Goal: Information Seeking & Learning: Learn about a topic

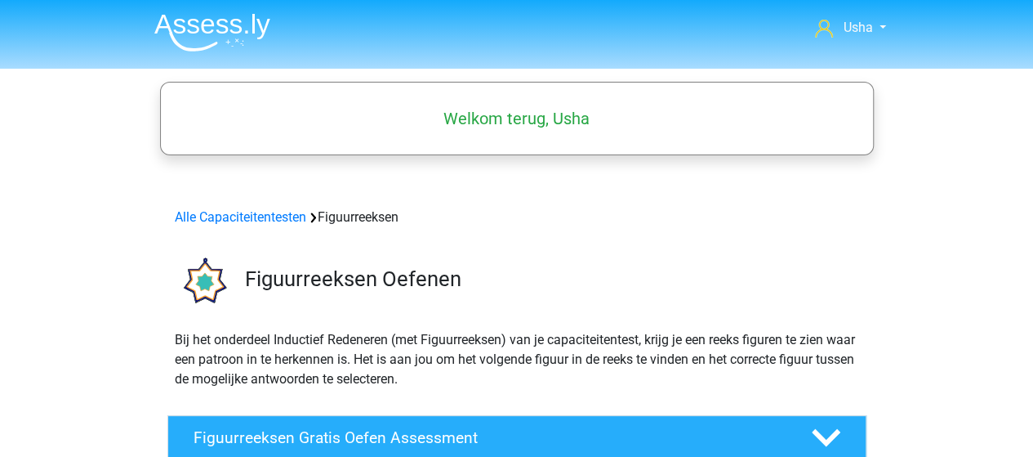
click at [201, 28] on img at bounding box center [212, 32] width 116 height 38
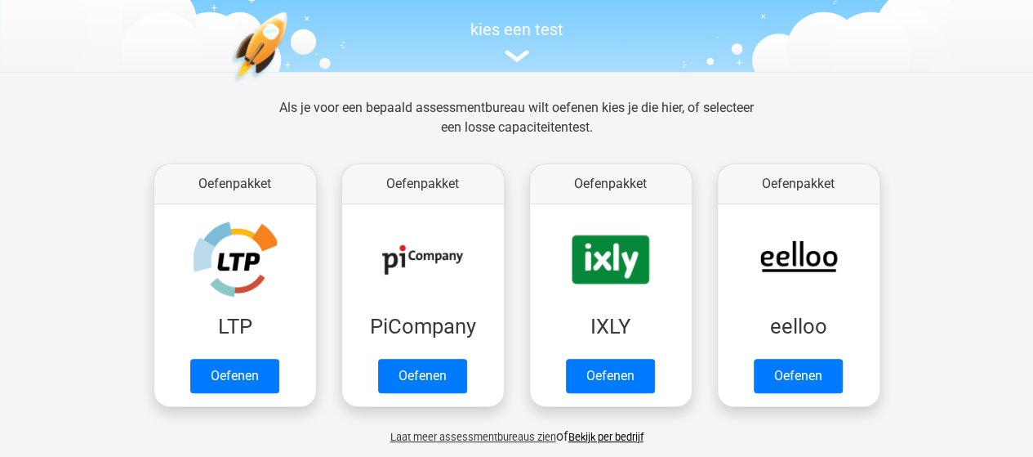
scroll to position [163, 0]
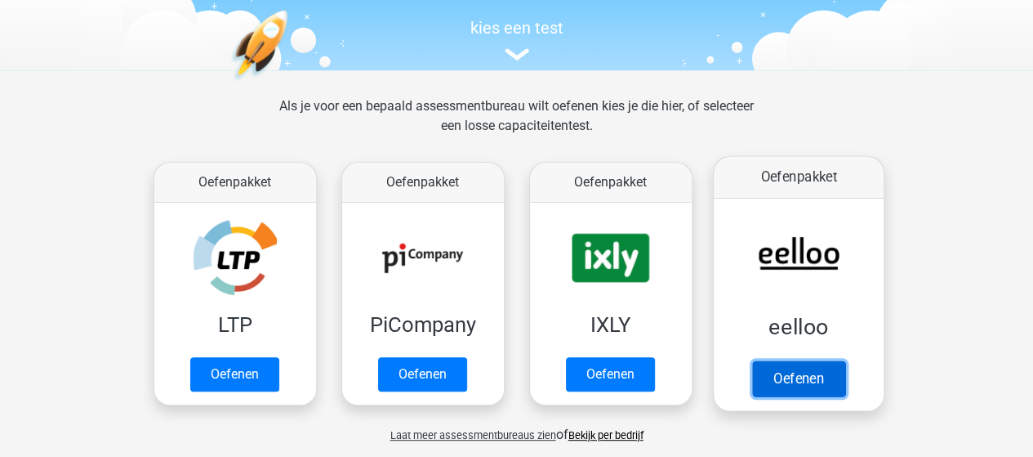
click at [802, 377] on link "Oefenen" at bounding box center [797, 378] width 93 height 36
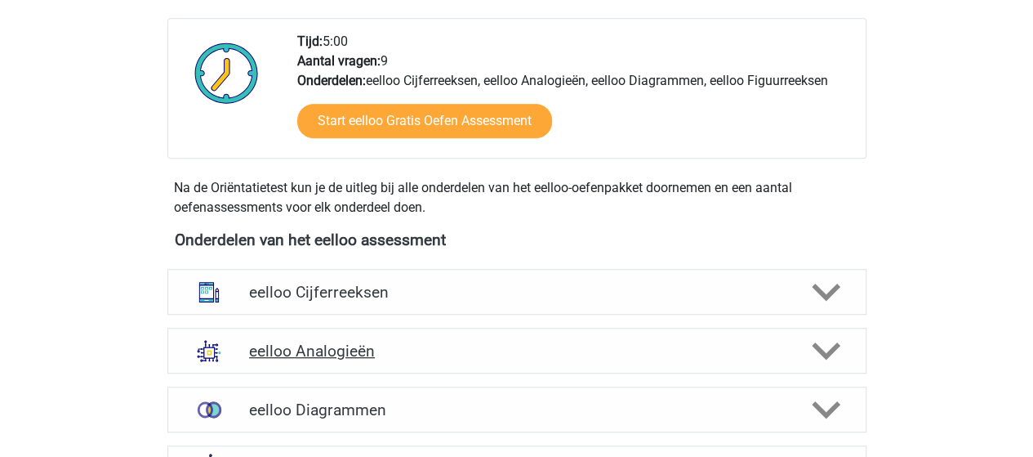
scroll to position [490, 0]
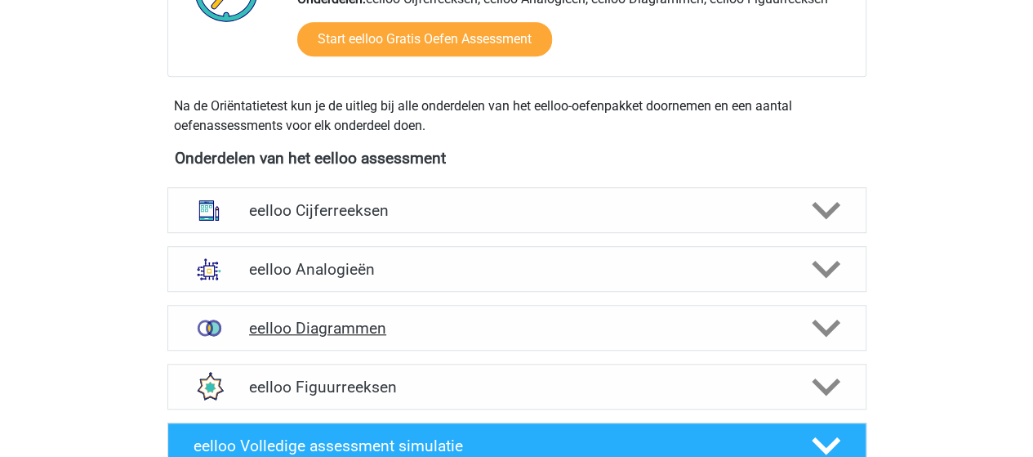
click at [356, 332] on h4 "eelloo Diagrammen" at bounding box center [516, 328] width 535 height 19
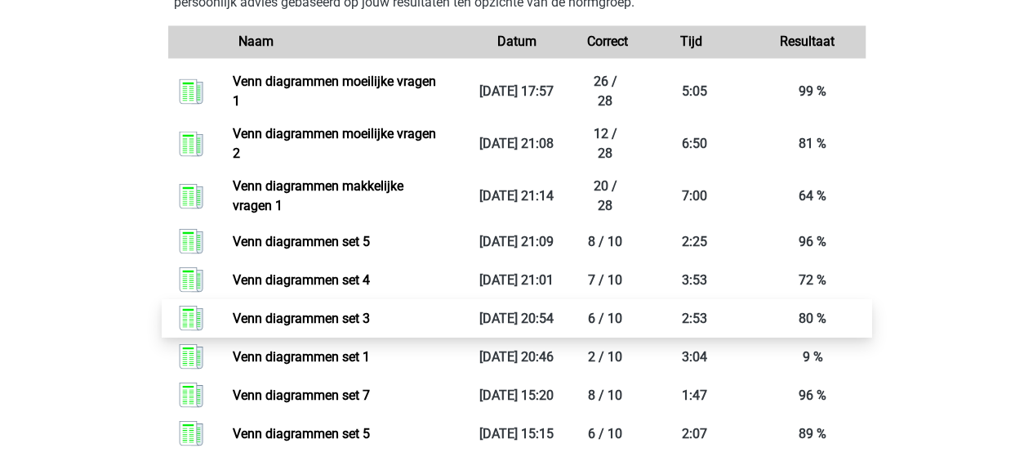
scroll to position [1470, 0]
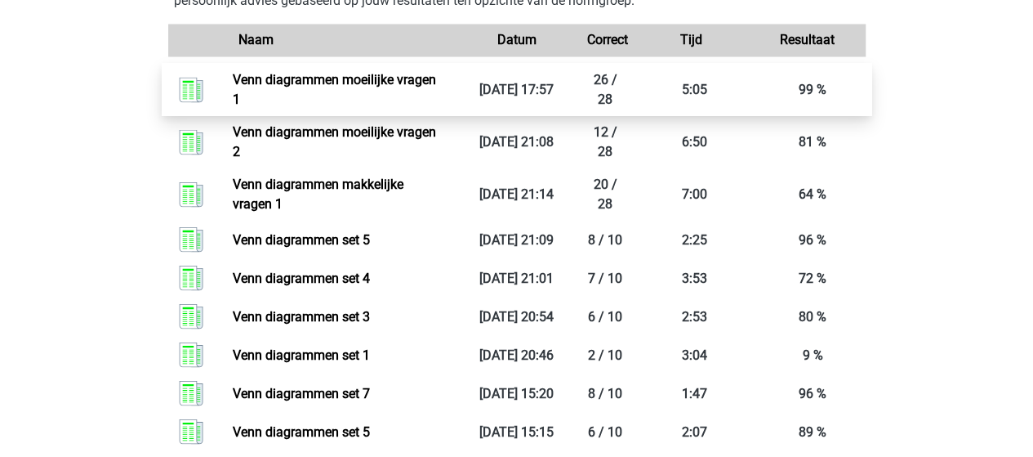
click at [288, 78] on link "Venn diagrammen moeilijke vragen 1" at bounding box center [334, 88] width 203 height 35
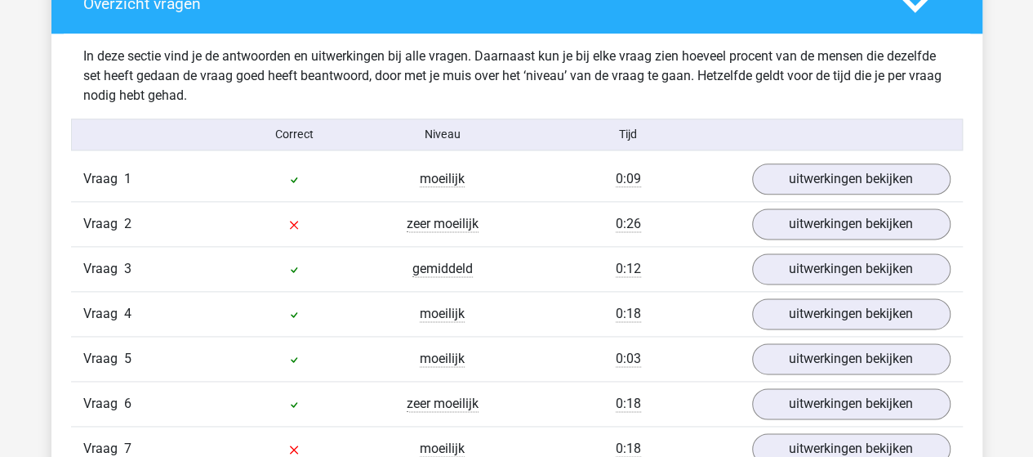
scroll to position [1062, 0]
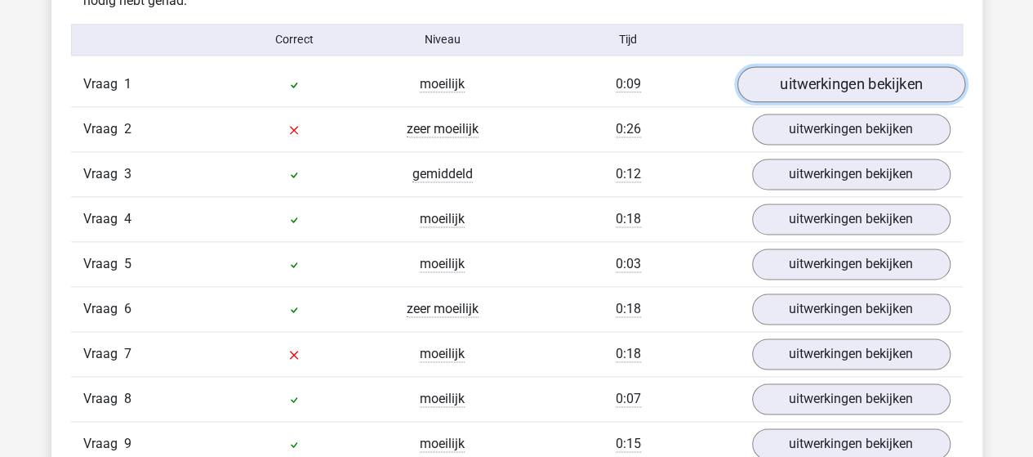
click at [821, 83] on link "uitwerkingen bekijken" at bounding box center [851, 84] width 228 height 36
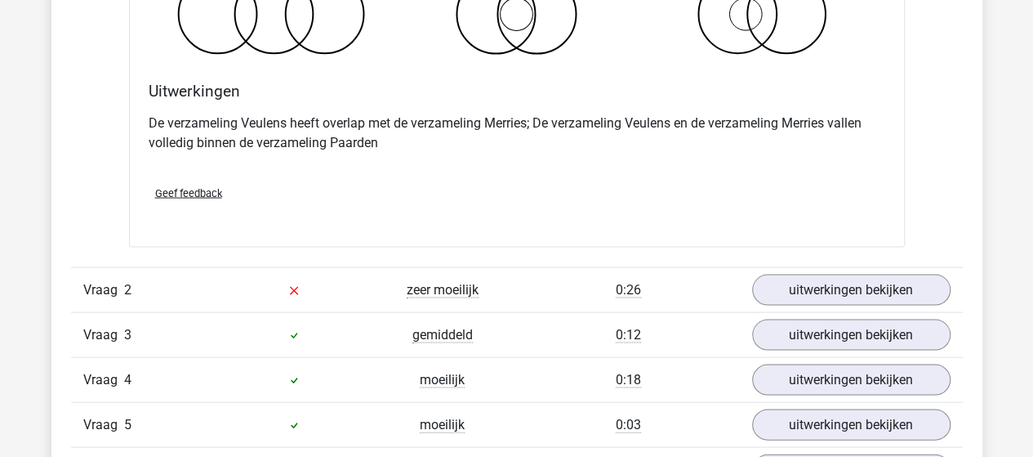
scroll to position [1552, 0]
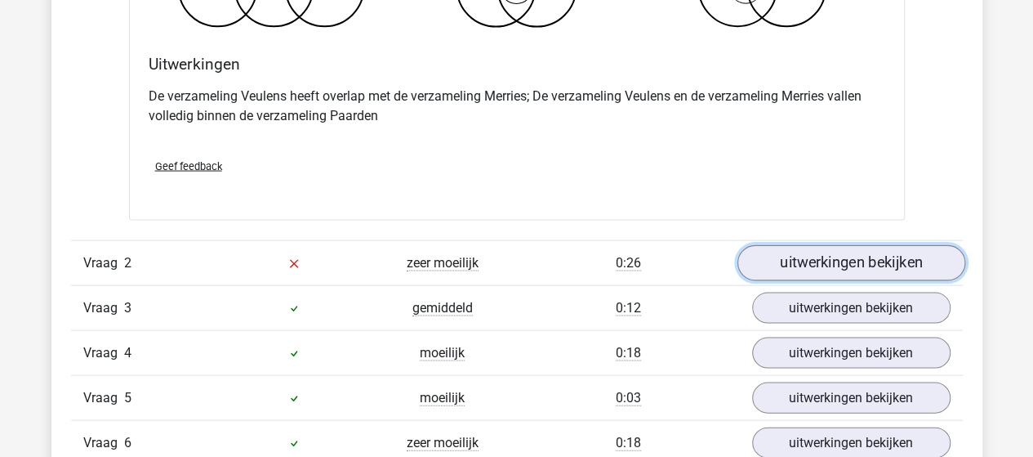
click at [819, 262] on link "uitwerkingen bekijken" at bounding box center [851, 263] width 228 height 36
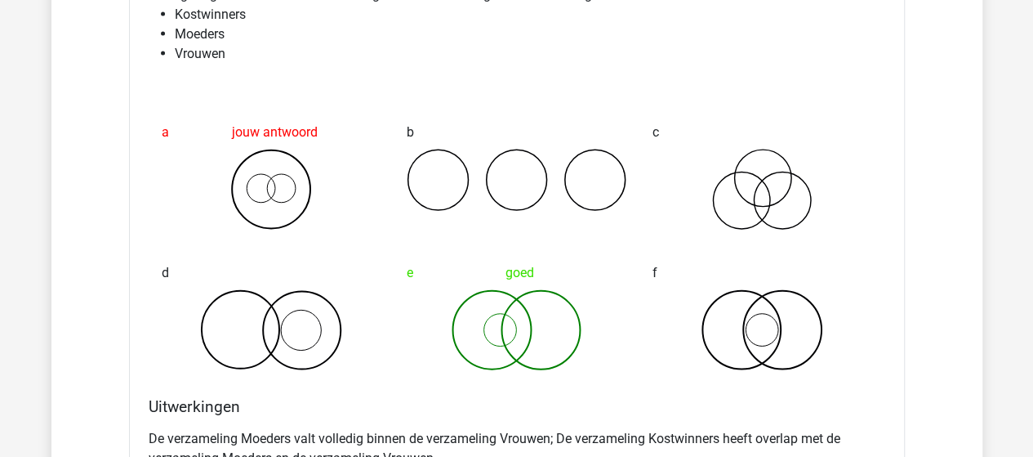
scroll to position [1797, 0]
